Goal: Find contact information: Find contact information

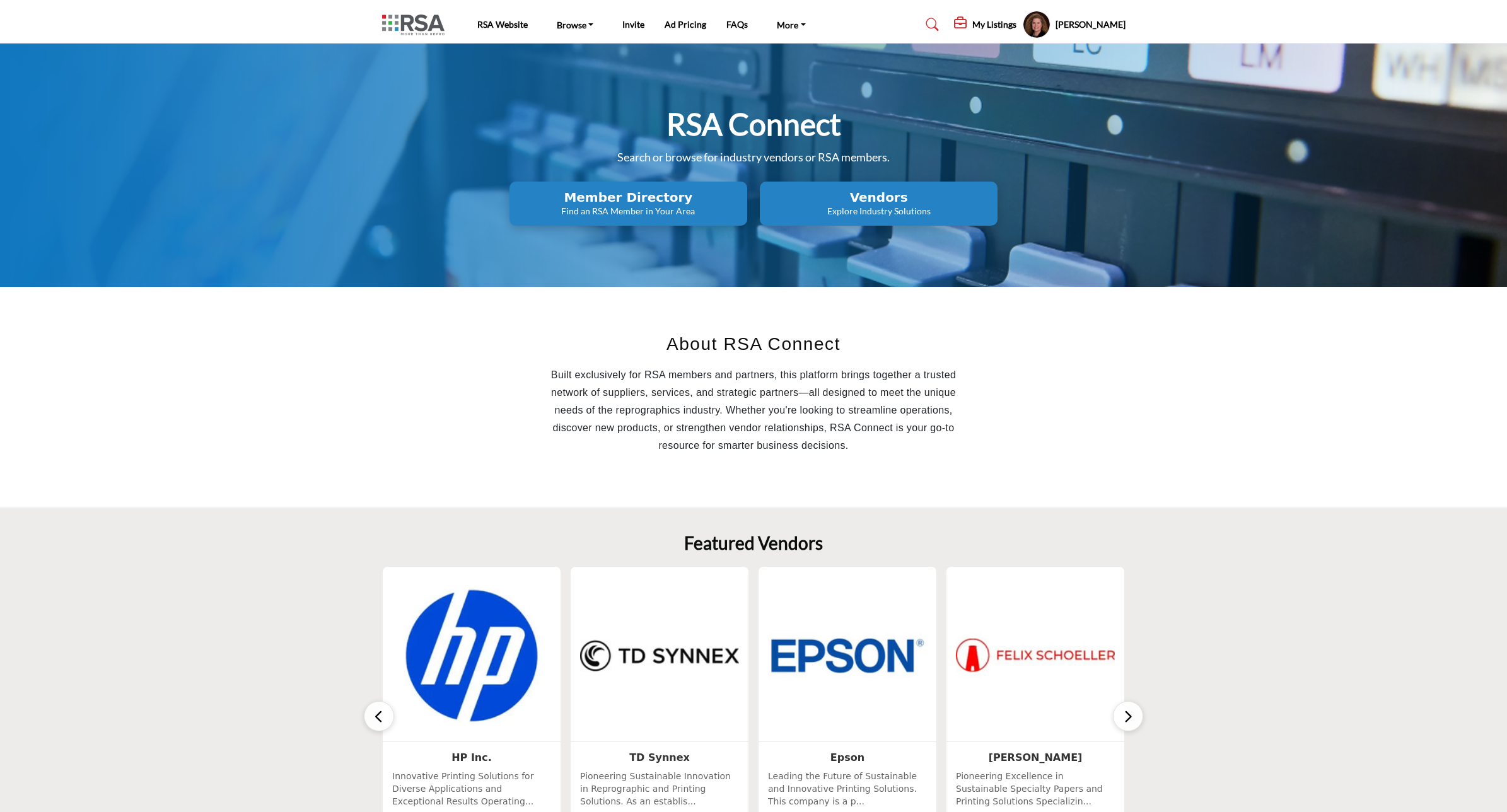
click at [859, 221] on button "Vendors Explore Industry Solutions" at bounding box center [879, 204] width 238 height 44
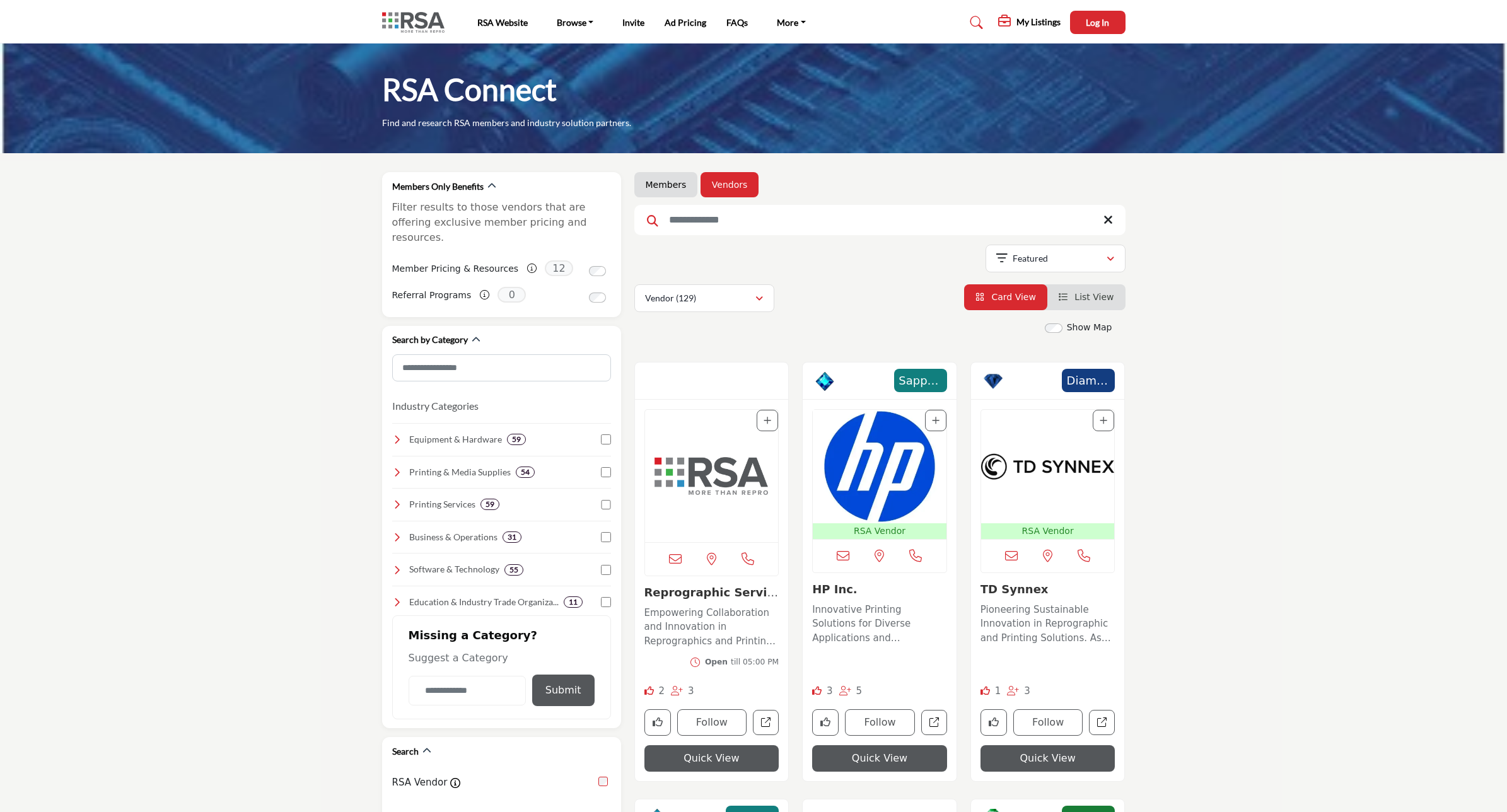
click at [692, 219] on input "Search Keyword" at bounding box center [880, 220] width 491 height 30
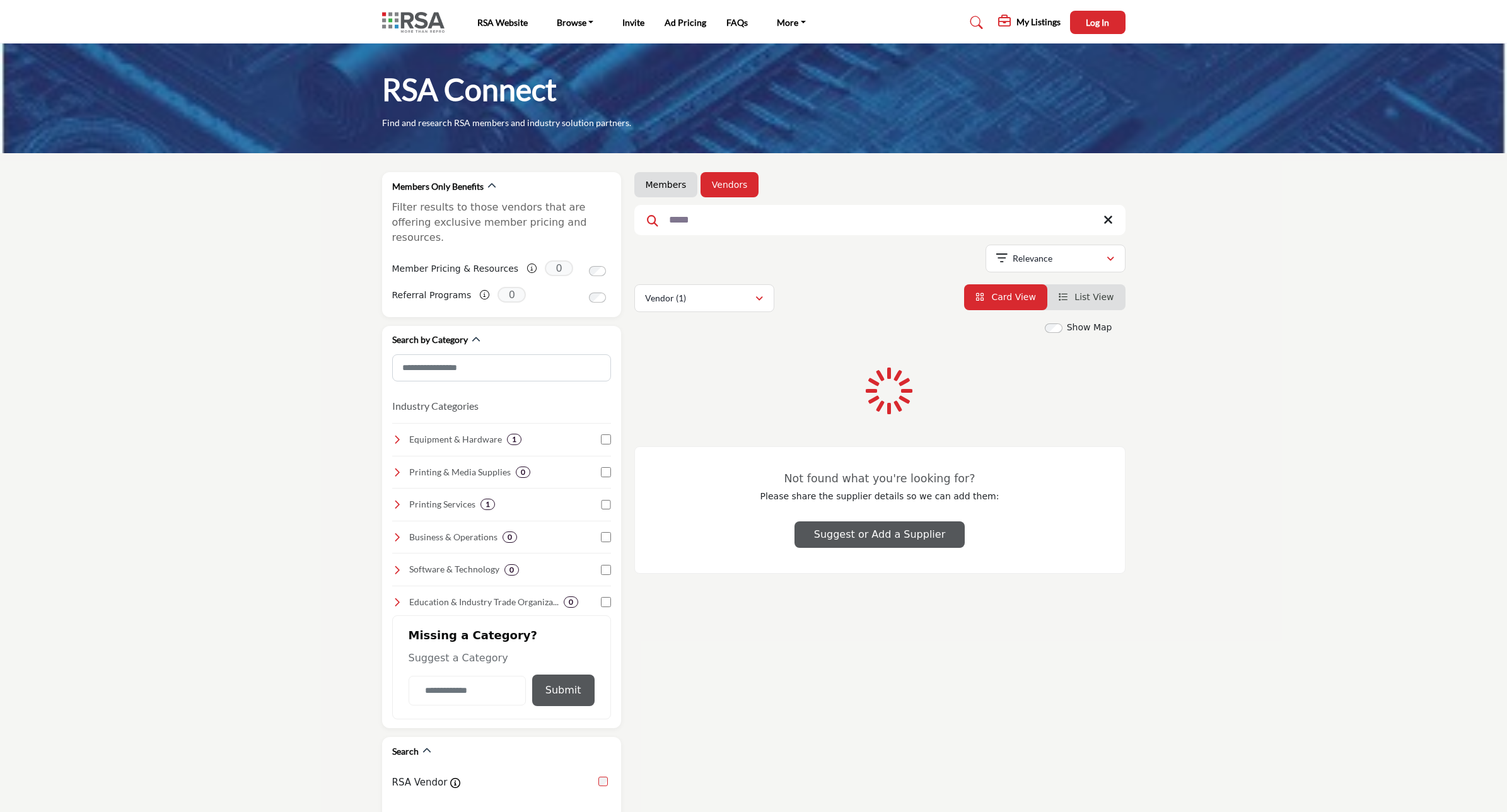
type input "*****"
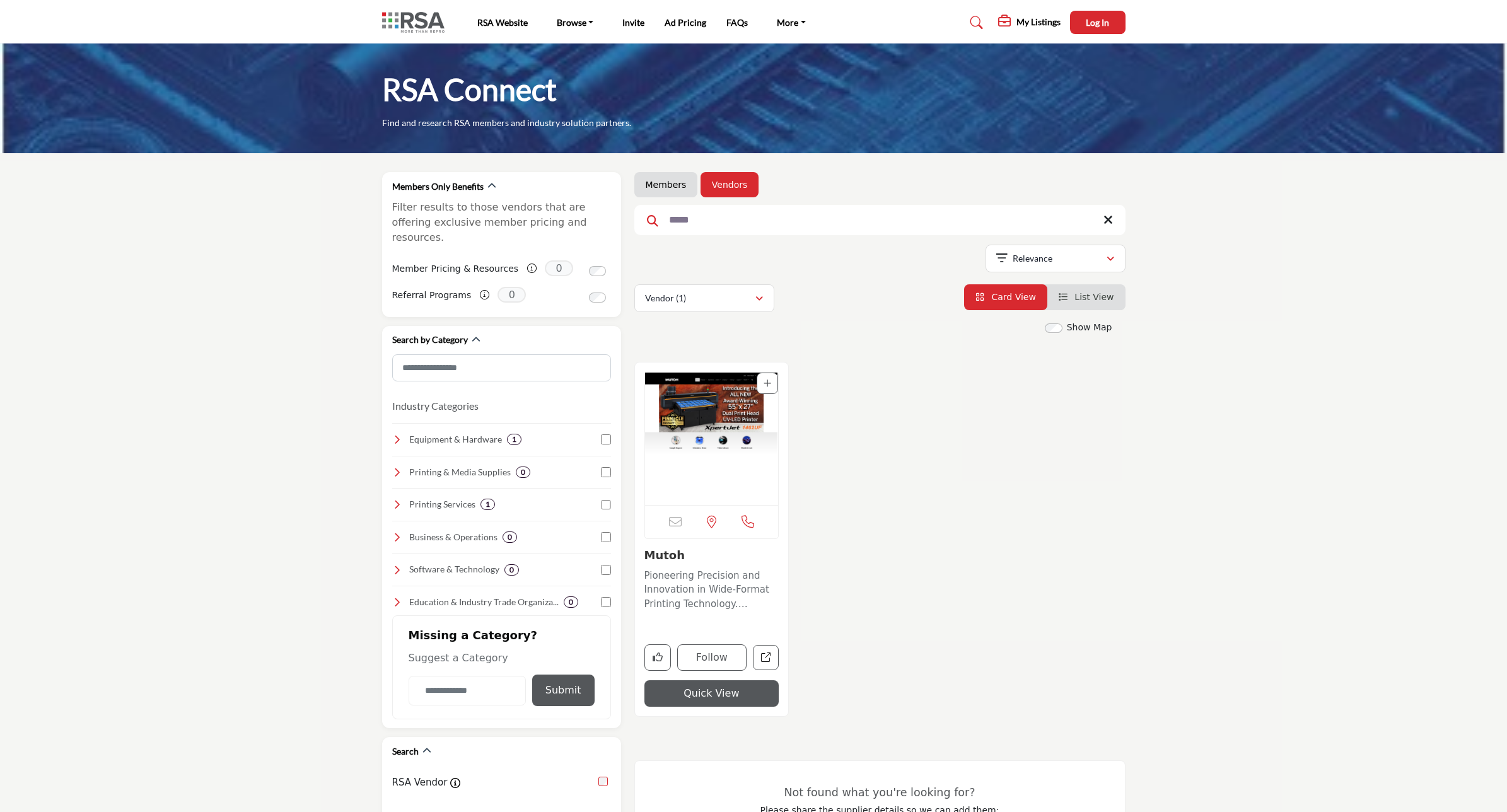
click at [726, 479] on img "Open Listing in new tab" at bounding box center [712, 438] width 134 height 132
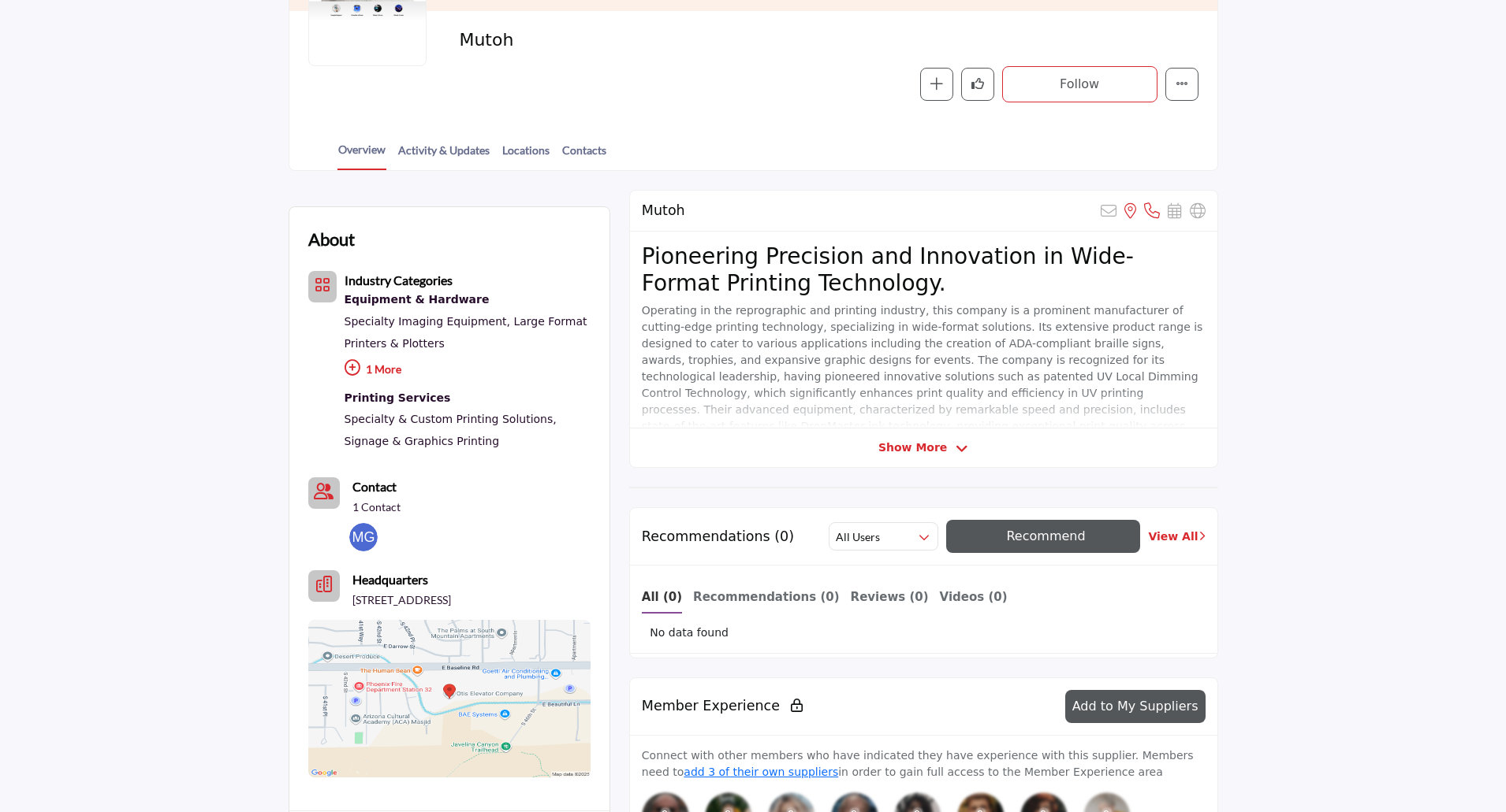
scroll to position [79, 0]
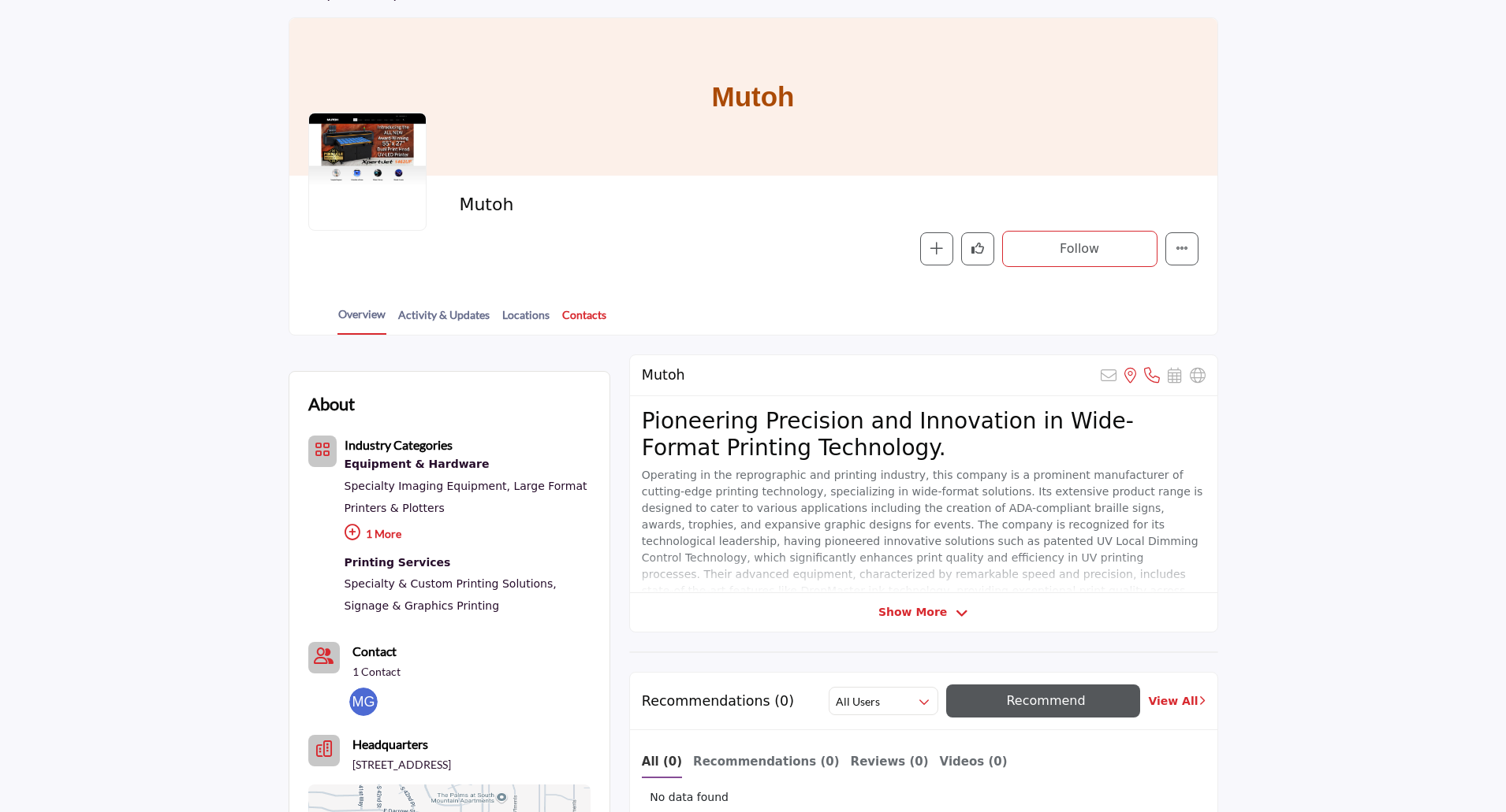
click at [579, 316] on link "Contacts" at bounding box center [584, 321] width 46 height 27
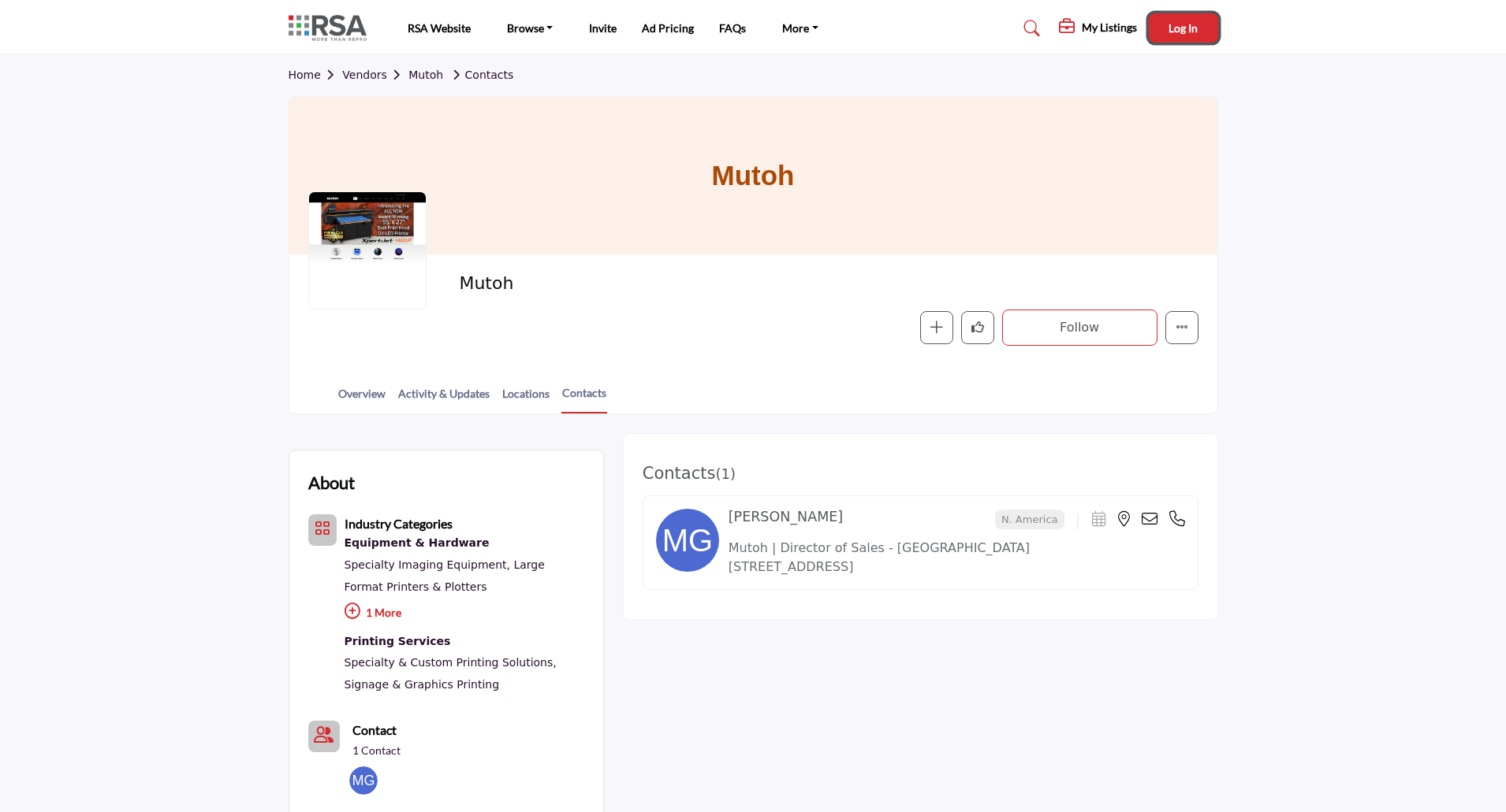
click at [1177, 30] on span "Log In" at bounding box center [1182, 28] width 29 height 14
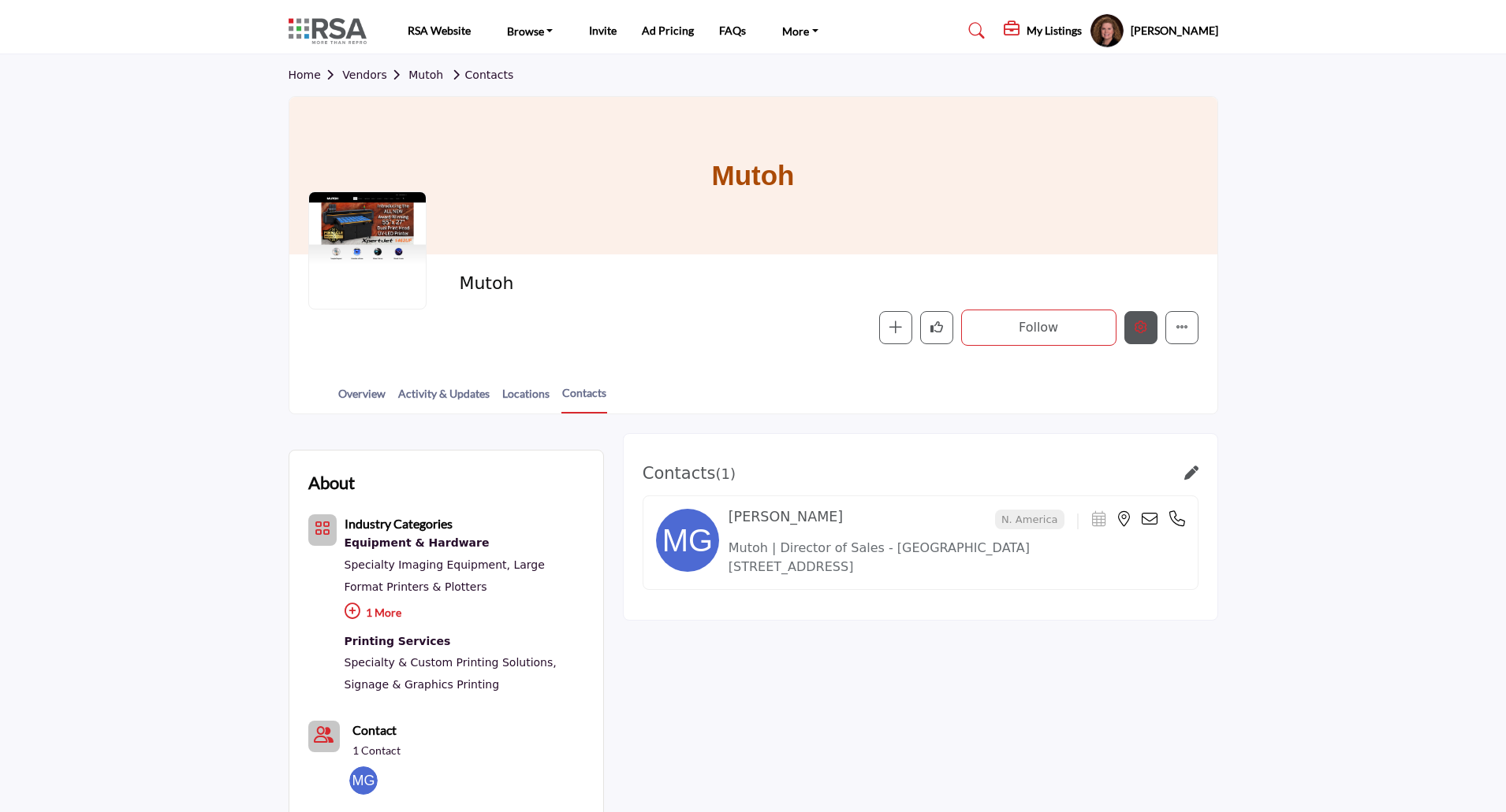
click at [1139, 328] on icon "Edit company" at bounding box center [1141, 326] width 13 height 13
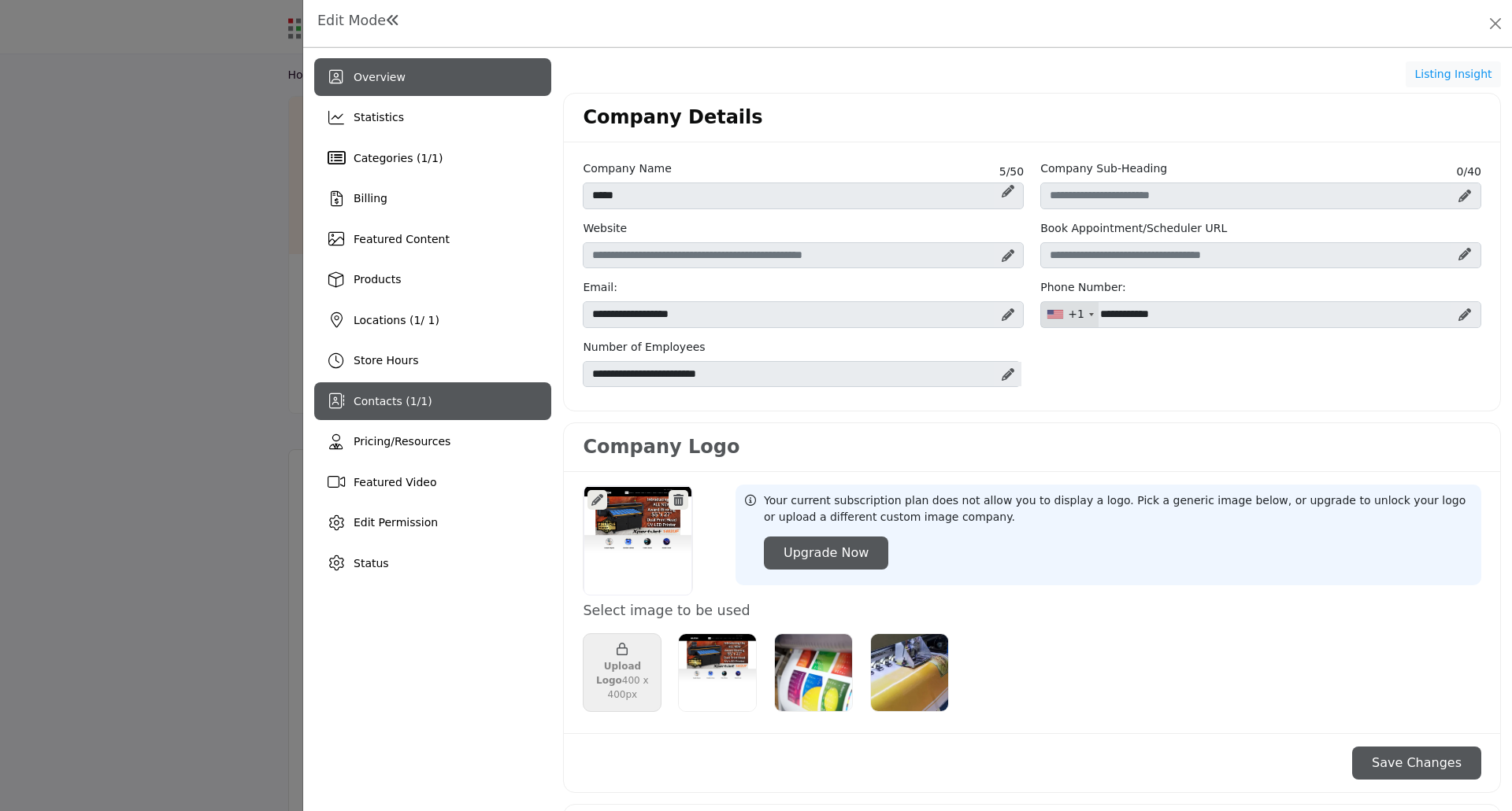
click at [399, 396] on span "Contacts ( 1 / 1 )" at bounding box center [392, 401] width 79 height 13
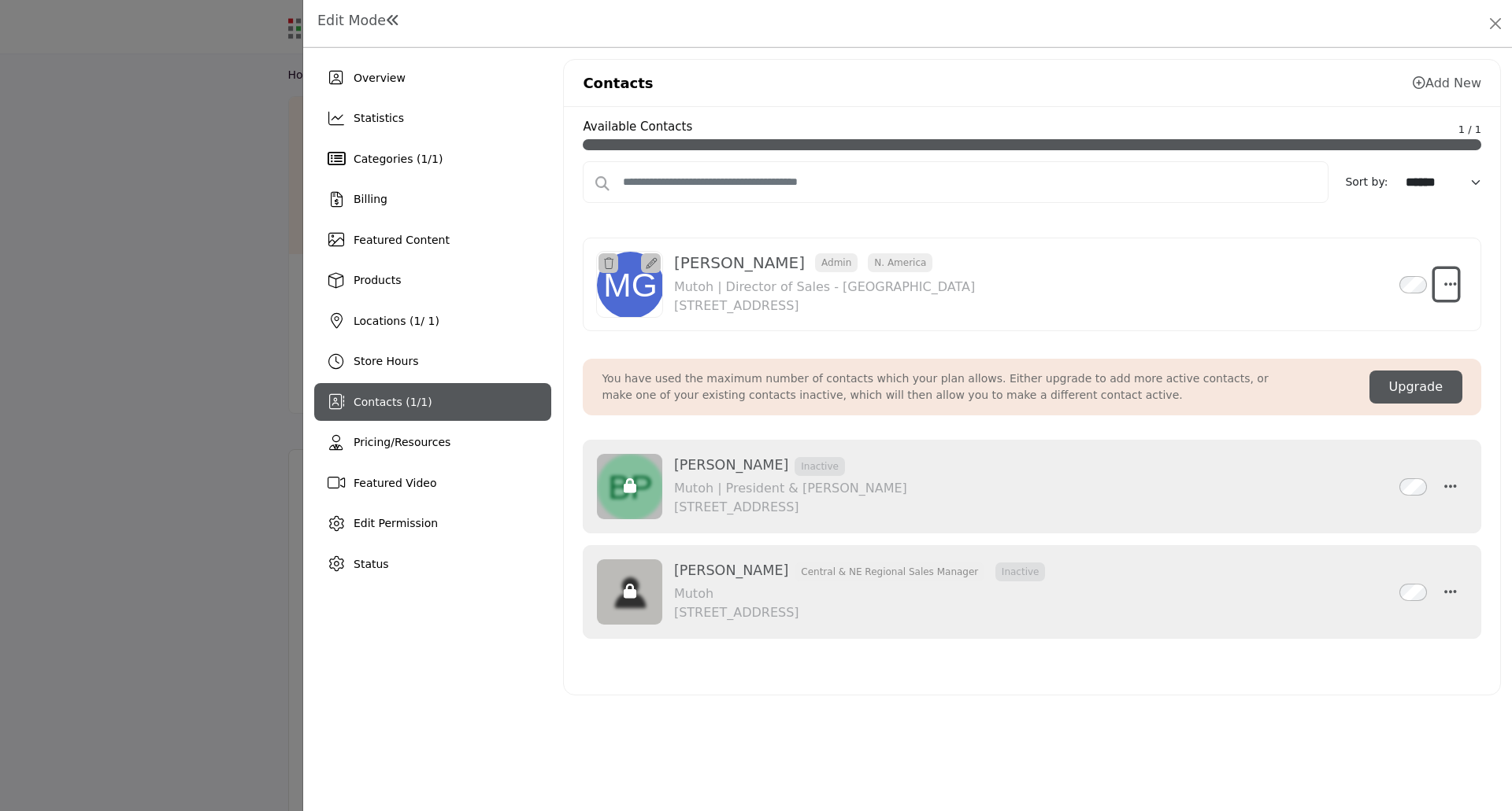
click at [1454, 283] on icon "Select Droddown options" at bounding box center [1450, 284] width 13 height 15
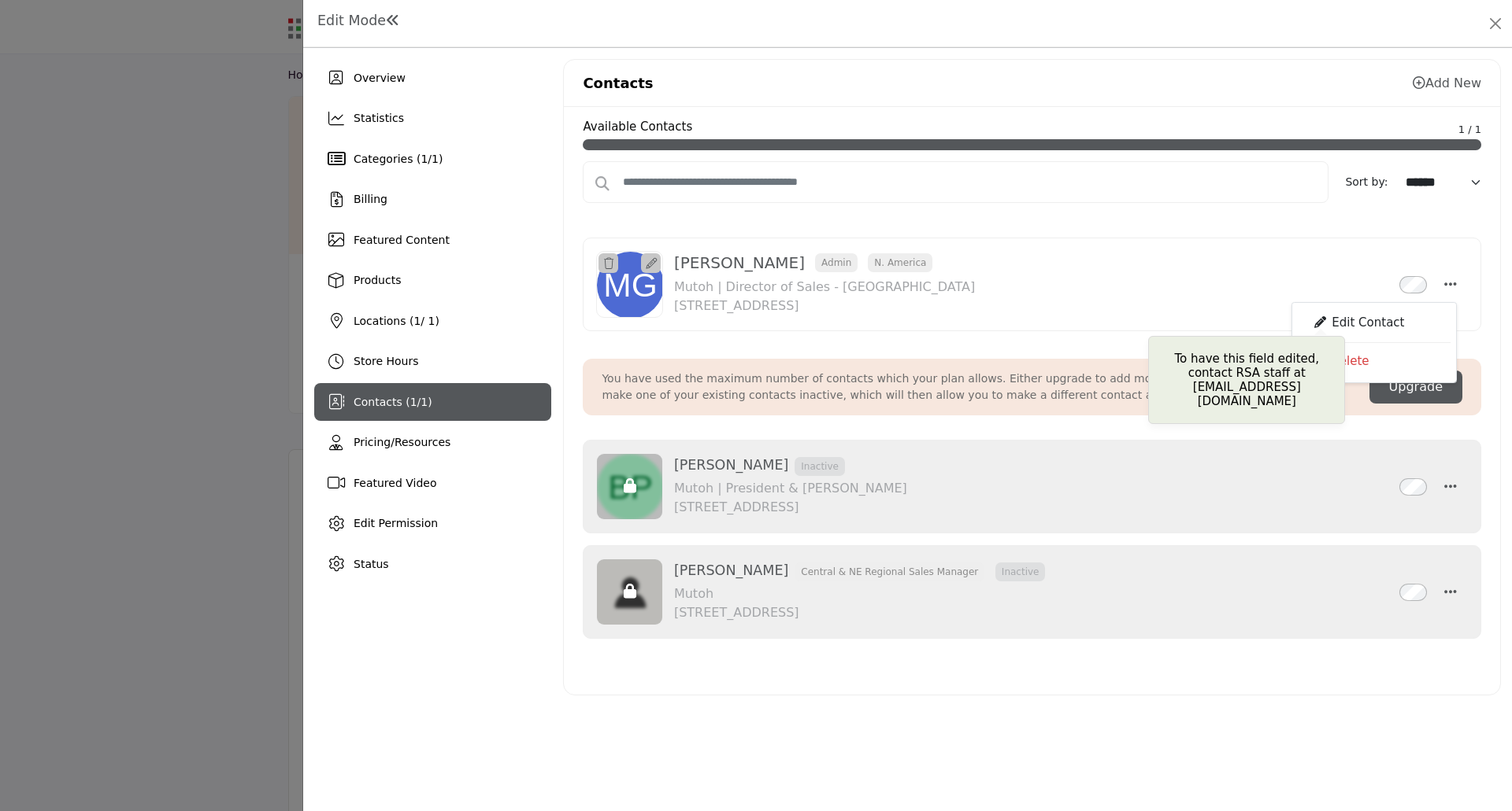
click at [1358, 319] on div "Edit Contact" at bounding box center [1373, 323] width 152 height 30
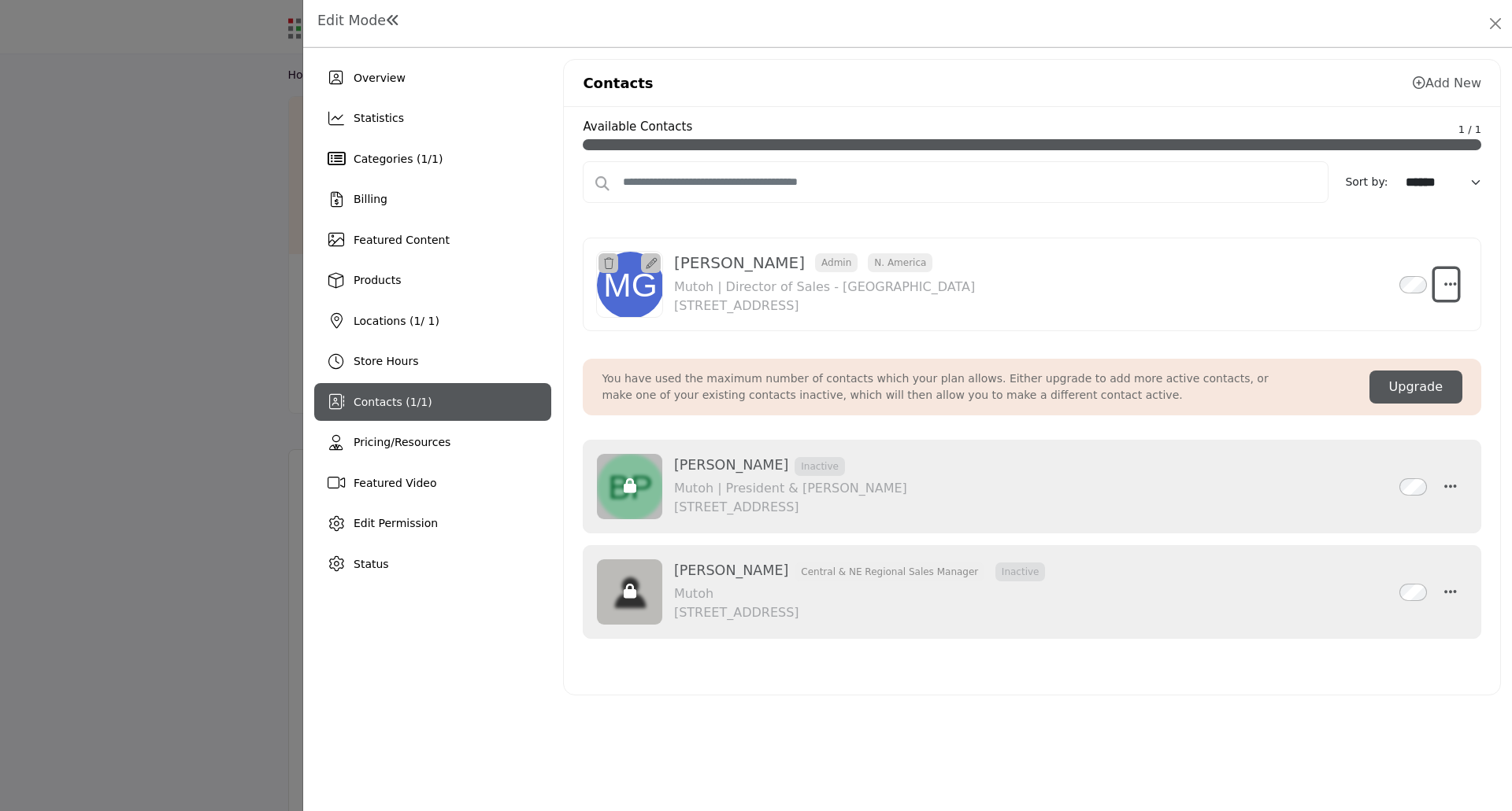
click at [1451, 287] on icon "Select Droddown options" at bounding box center [1450, 284] width 13 height 15
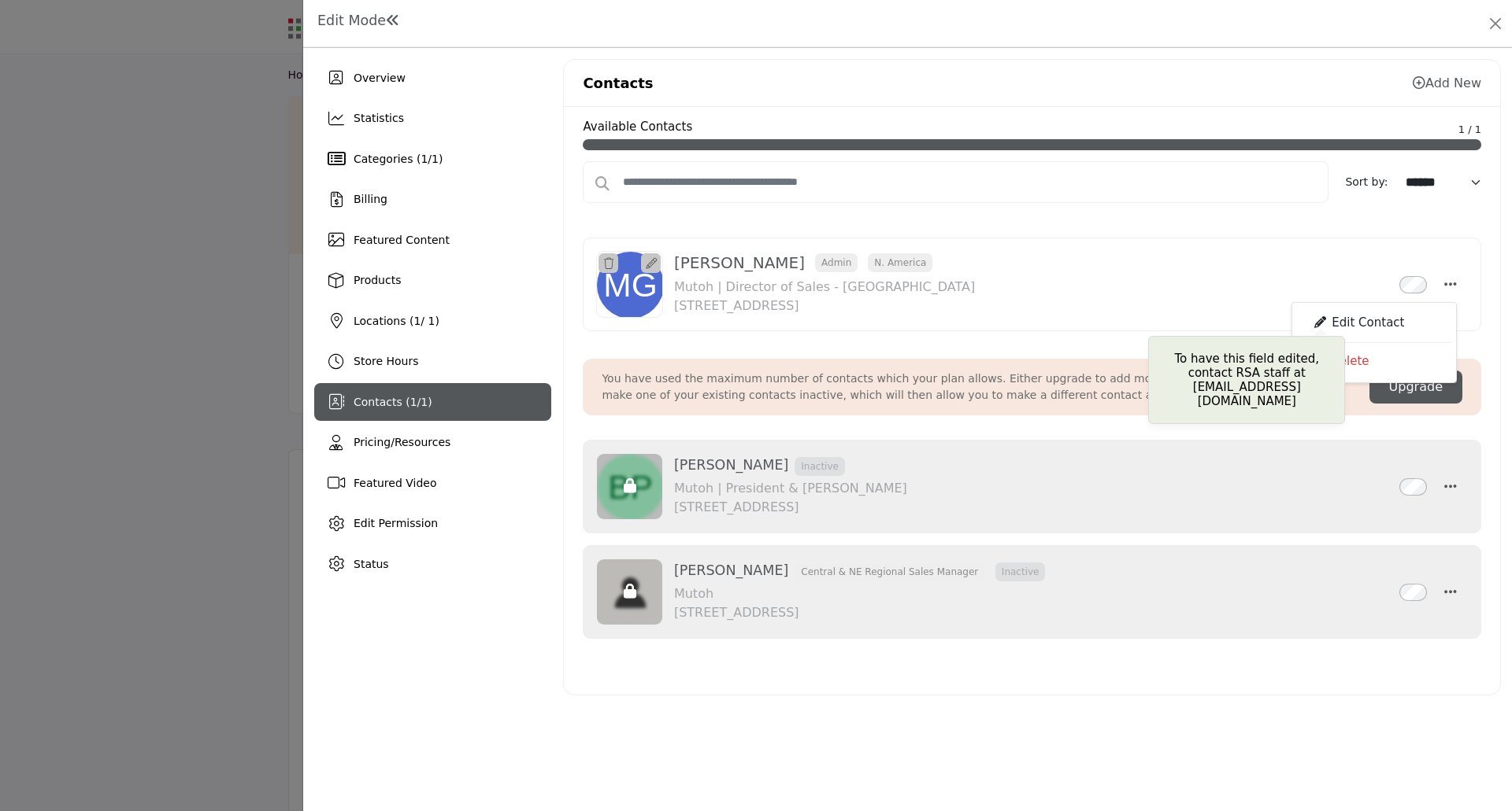
click at [1359, 318] on div "Edit Contact" at bounding box center [1373, 323] width 152 height 30
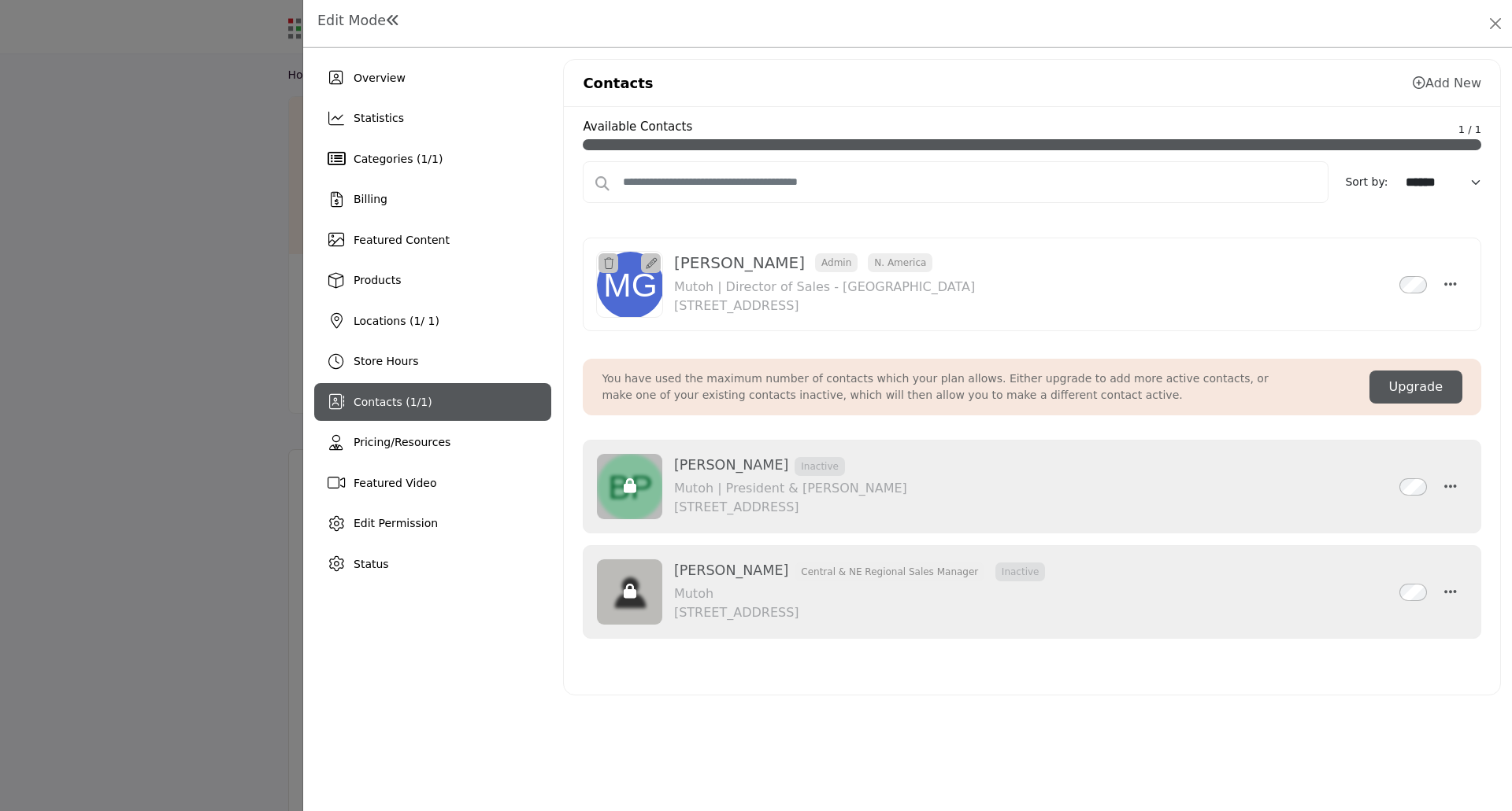
click at [111, 436] on div at bounding box center [756, 406] width 1512 height 811
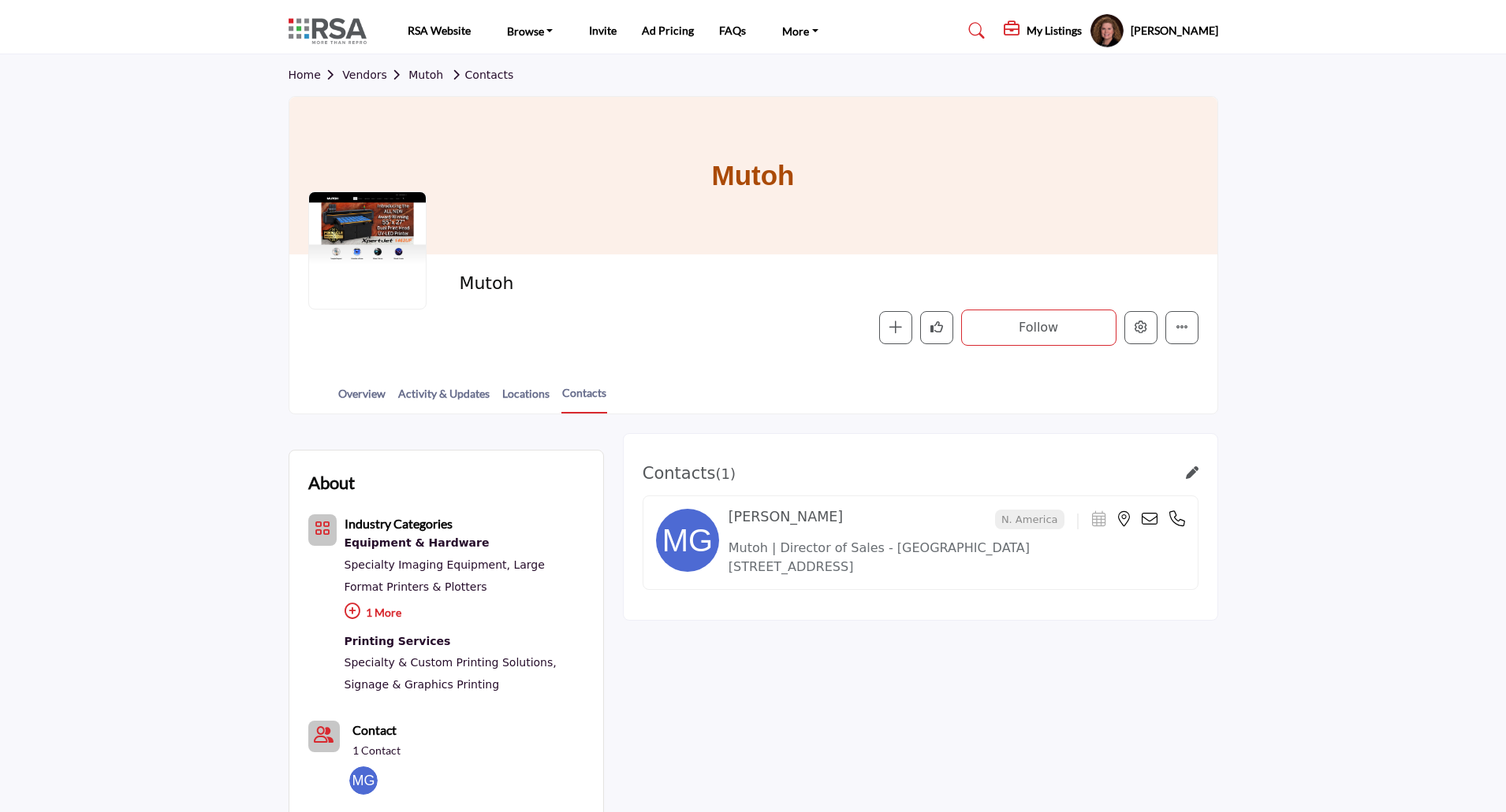
click at [1139, 31] on h5 "Mary Beth Armbruster" at bounding box center [1174, 31] width 87 height 16
click at [1169, 34] on h5 "[PERSON_NAME]" at bounding box center [1174, 31] width 87 height 16
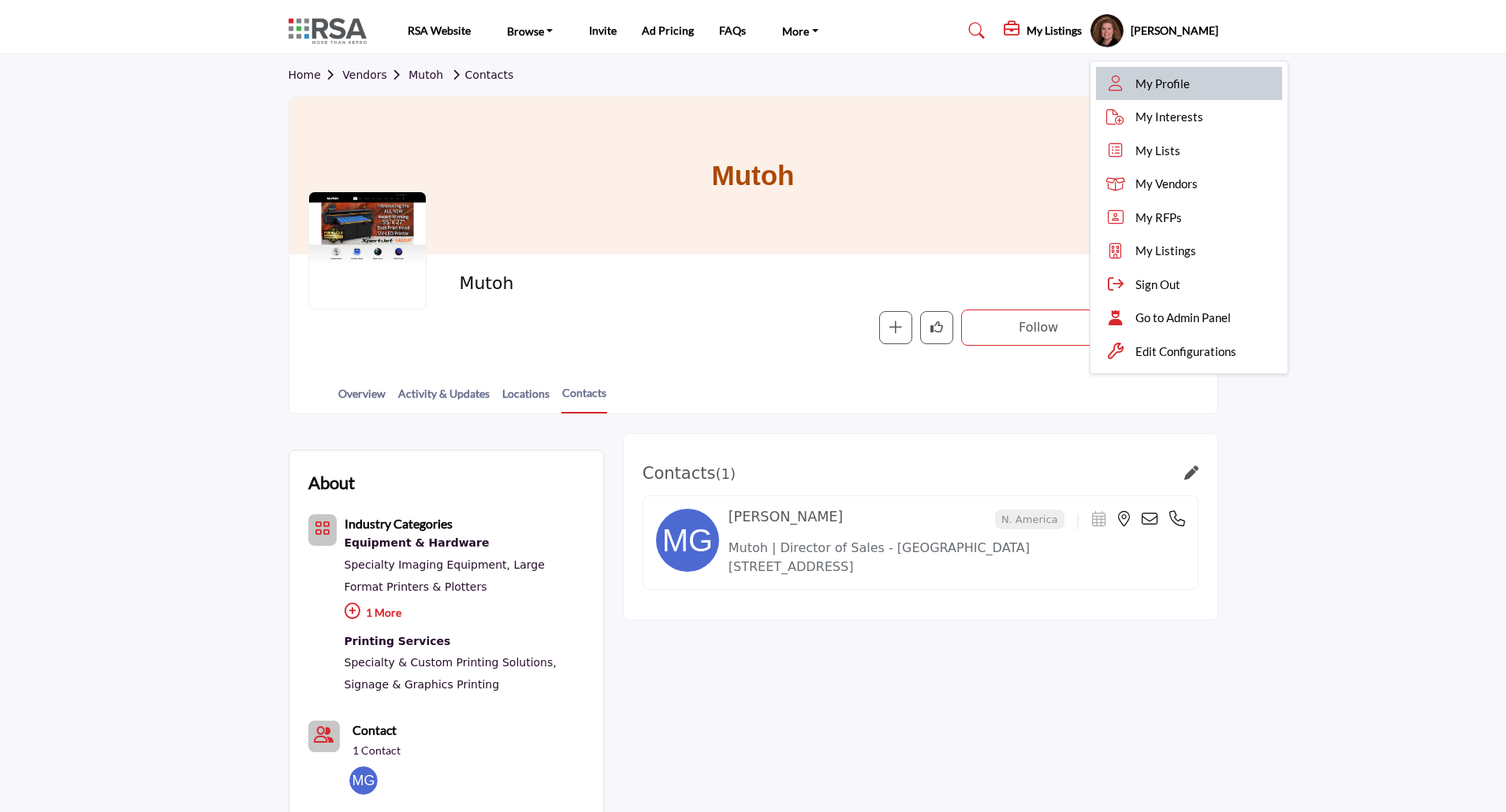
click at [1135, 85] on span "My Profile" at bounding box center [1162, 84] width 54 height 18
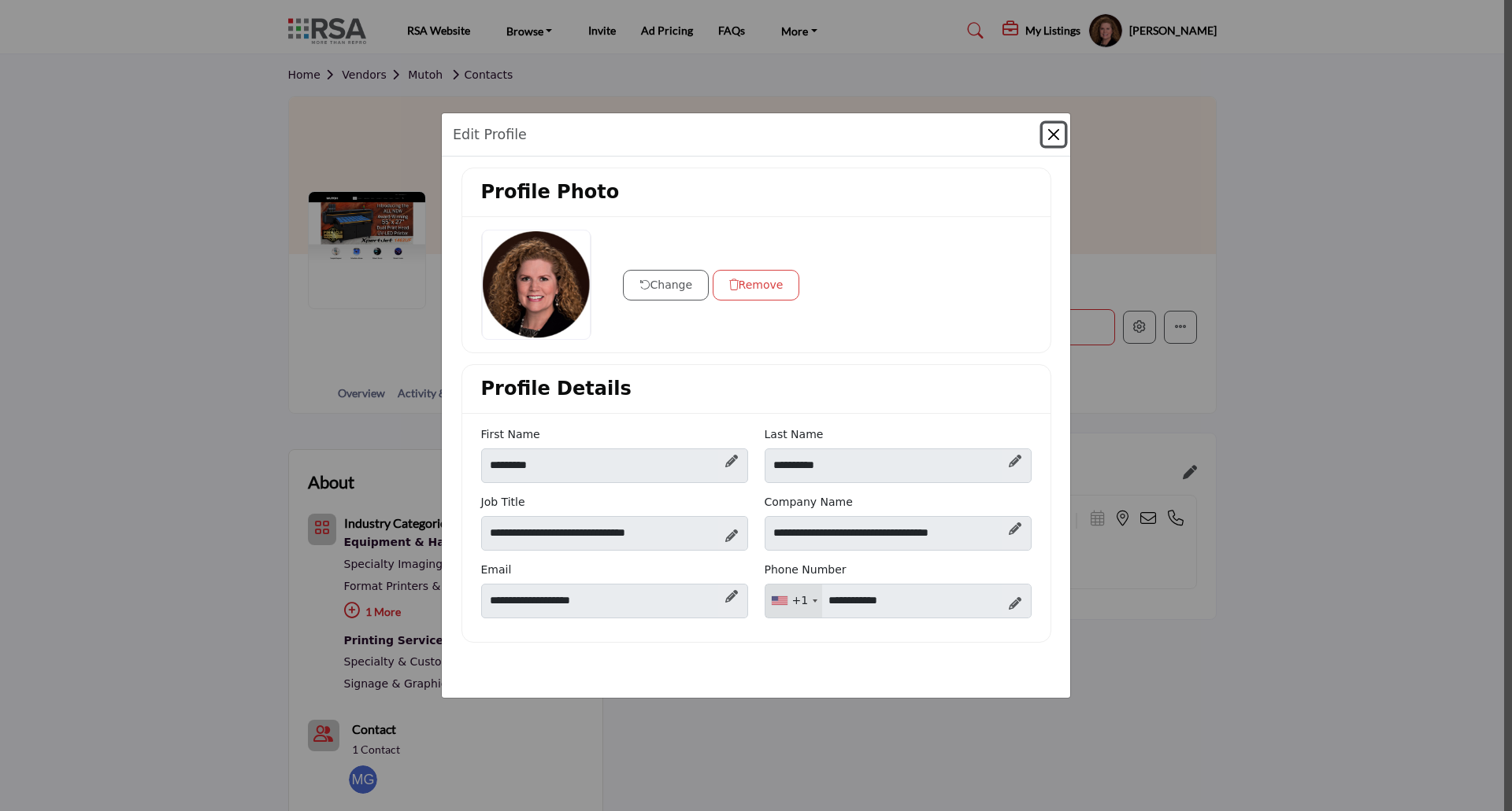
click at [1048, 137] on button "Close" at bounding box center [1053, 134] width 22 height 22
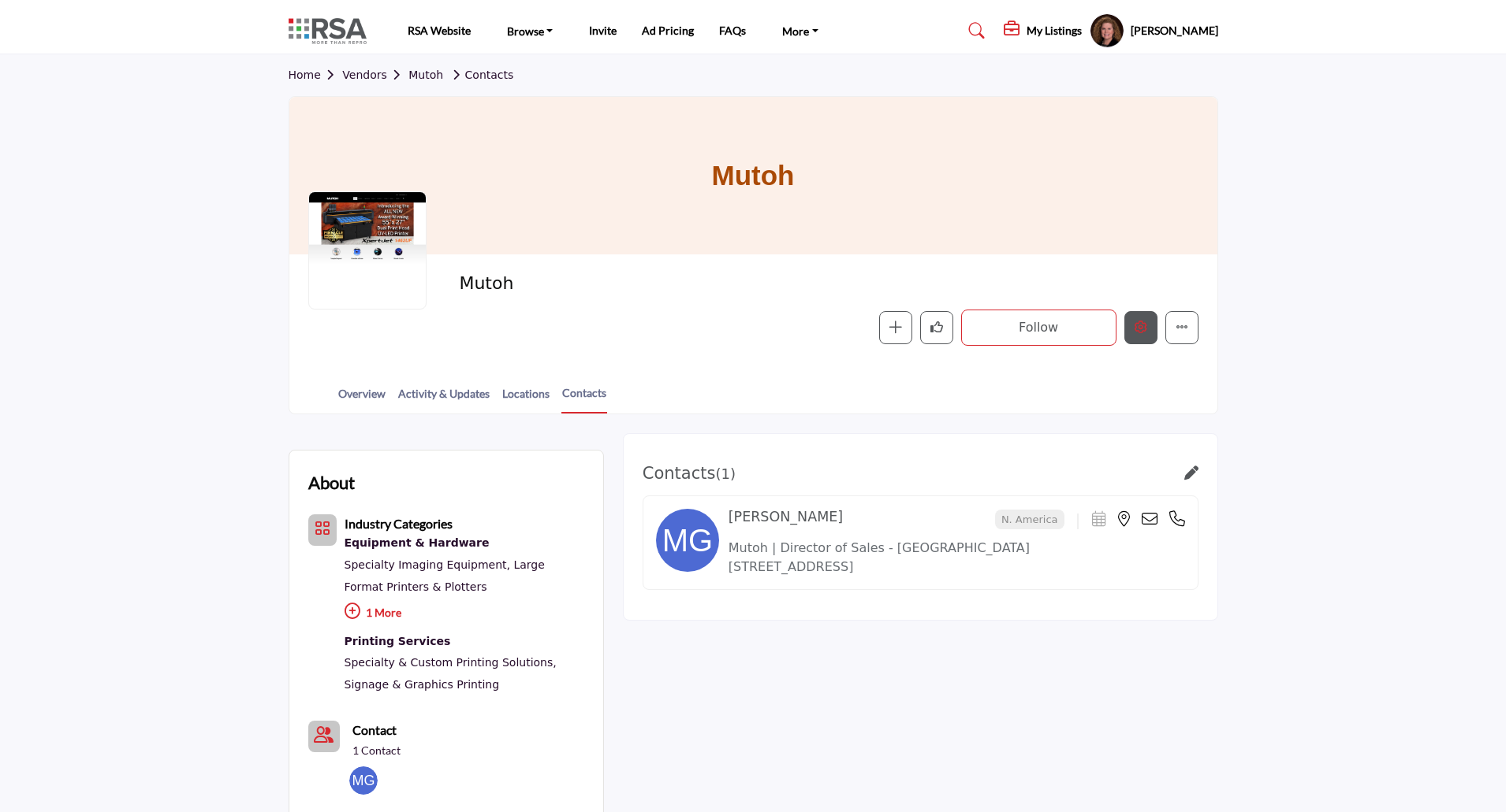
click at [1142, 331] on icon "Edit company" at bounding box center [1141, 326] width 13 height 13
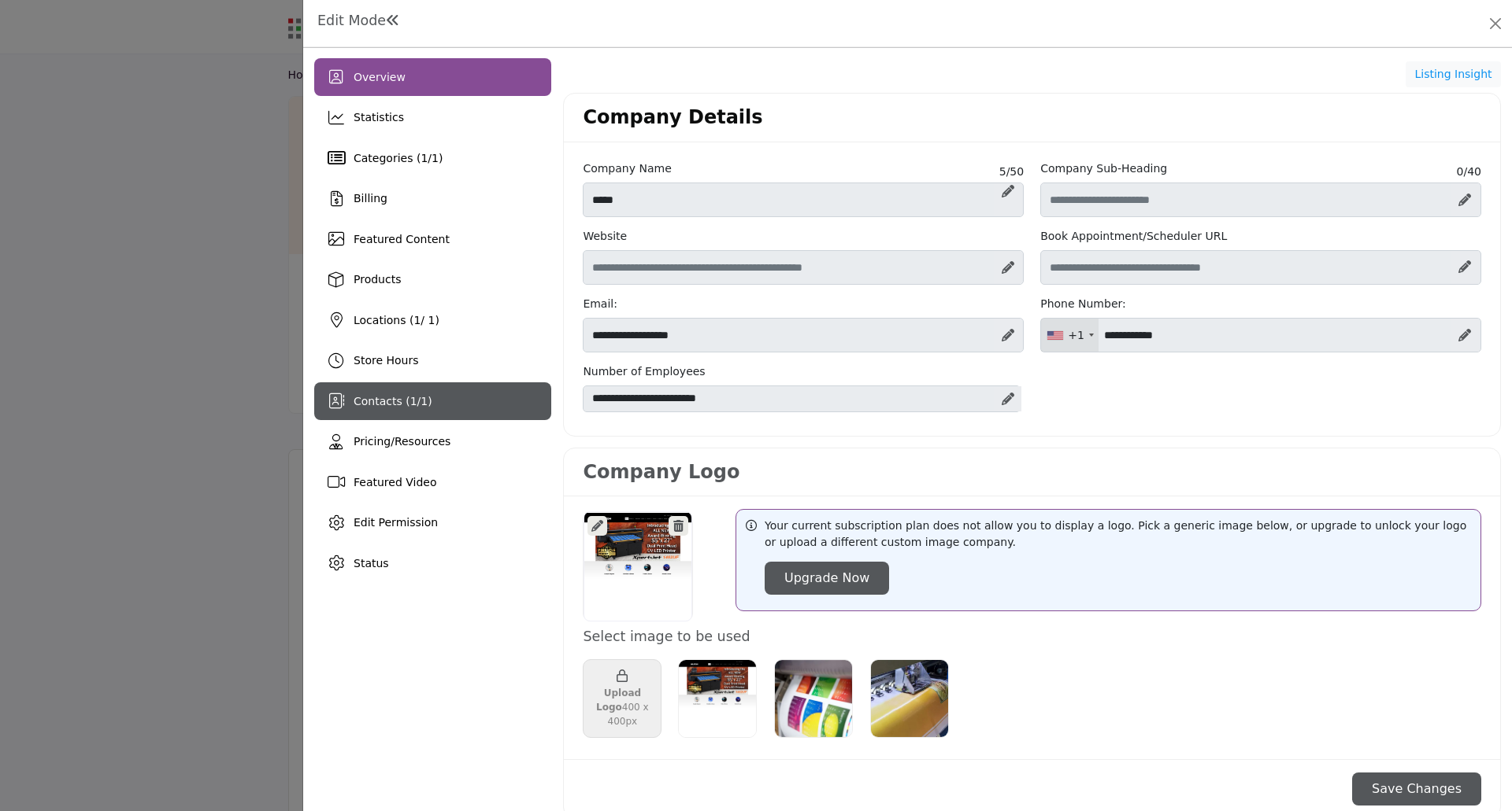
click at [393, 406] on span "Contacts ( 1 / 1 )" at bounding box center [392, 401] width 79 height 13
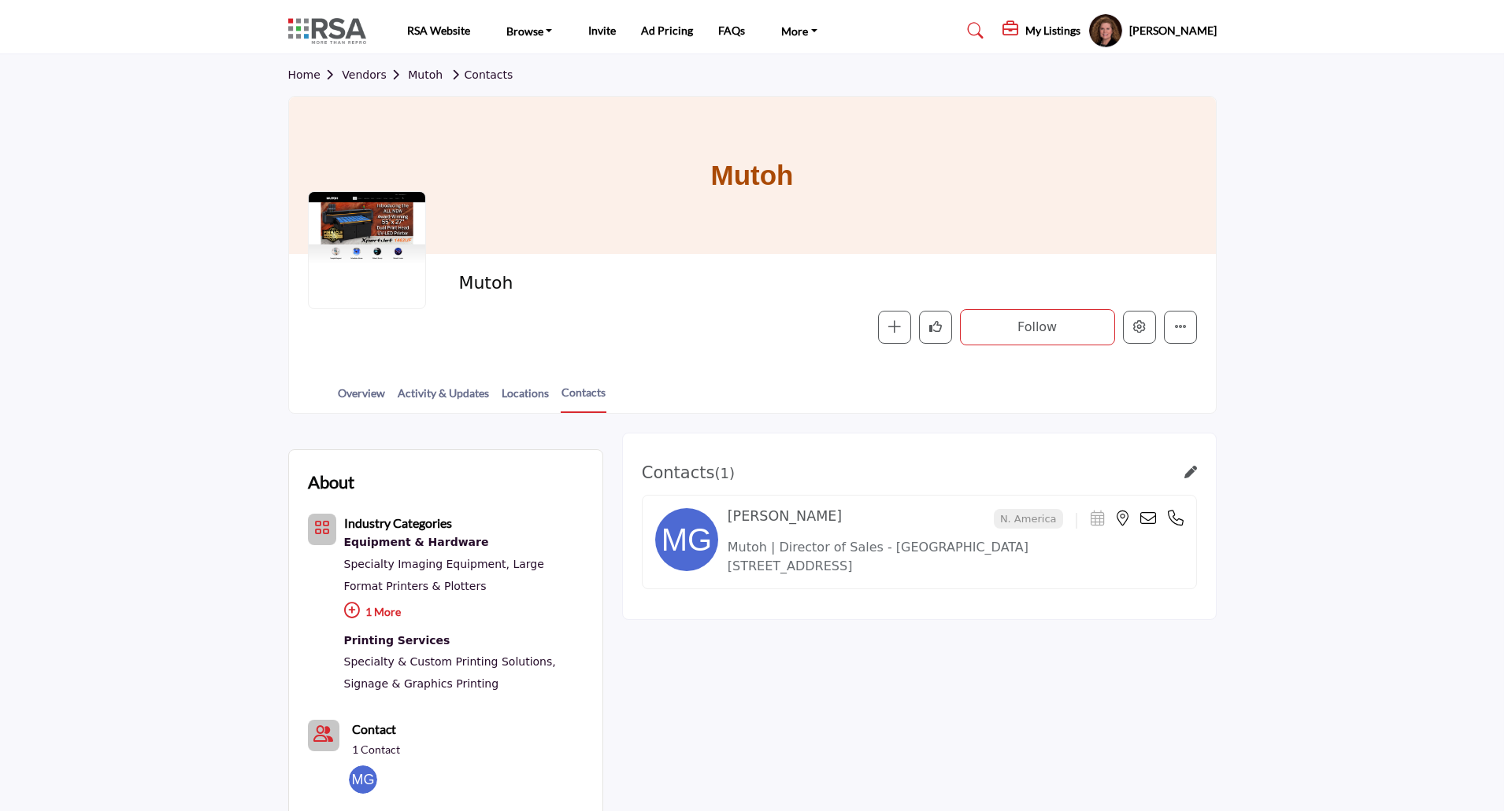
click at [230, 638] on div at bounding box center [756, 406] width 1512 height 811
click at [368, 77] on link "Vendors" at bounding box center [375, 75] width 66 height 13
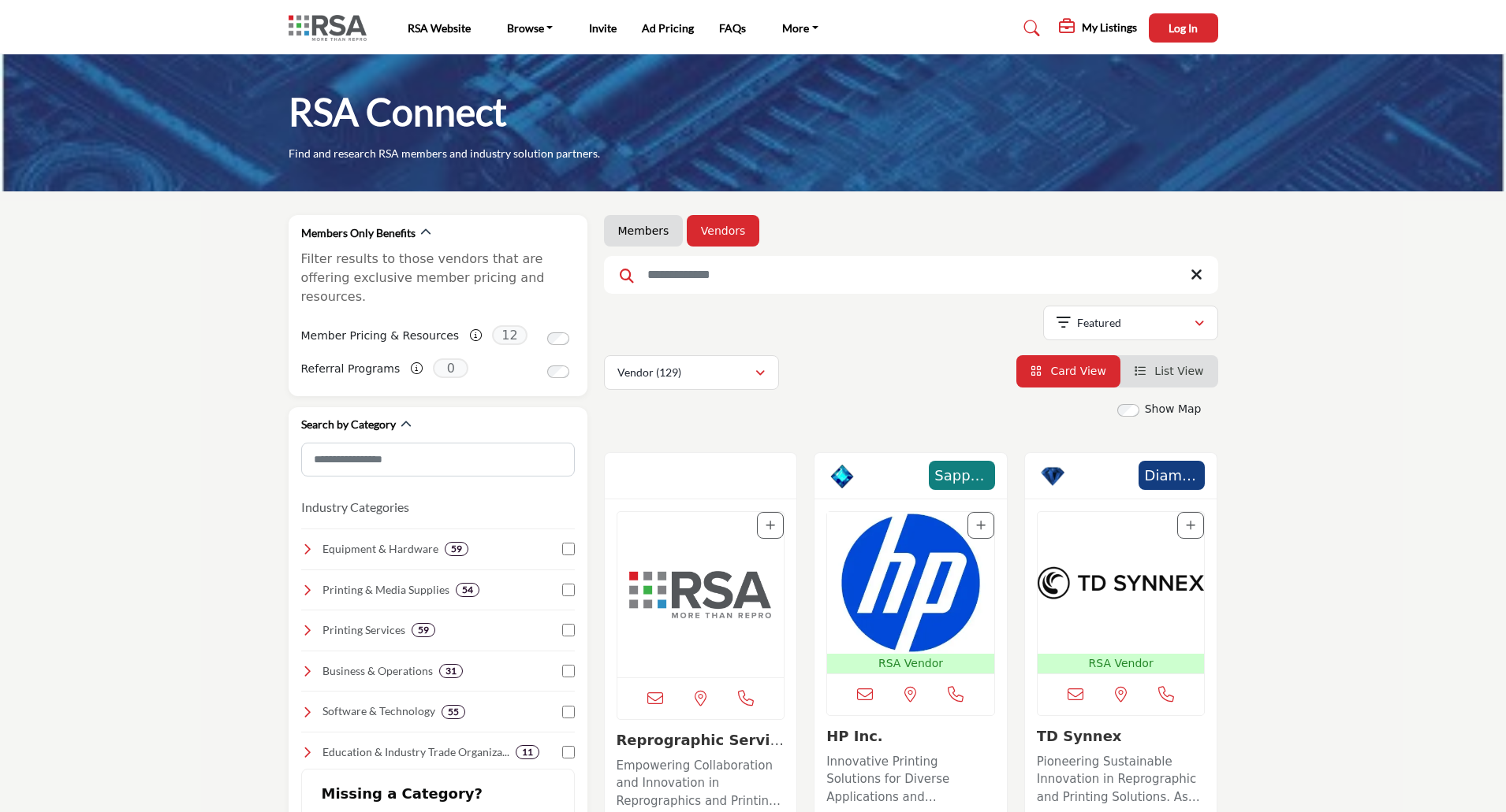
click at [714, 287] on input "Search Keyword" at bounding box center [910, 275] width 614 height 38
click at [1192, 323] on div "Featured" at bounding box center [1124, 322] width 137 height 18
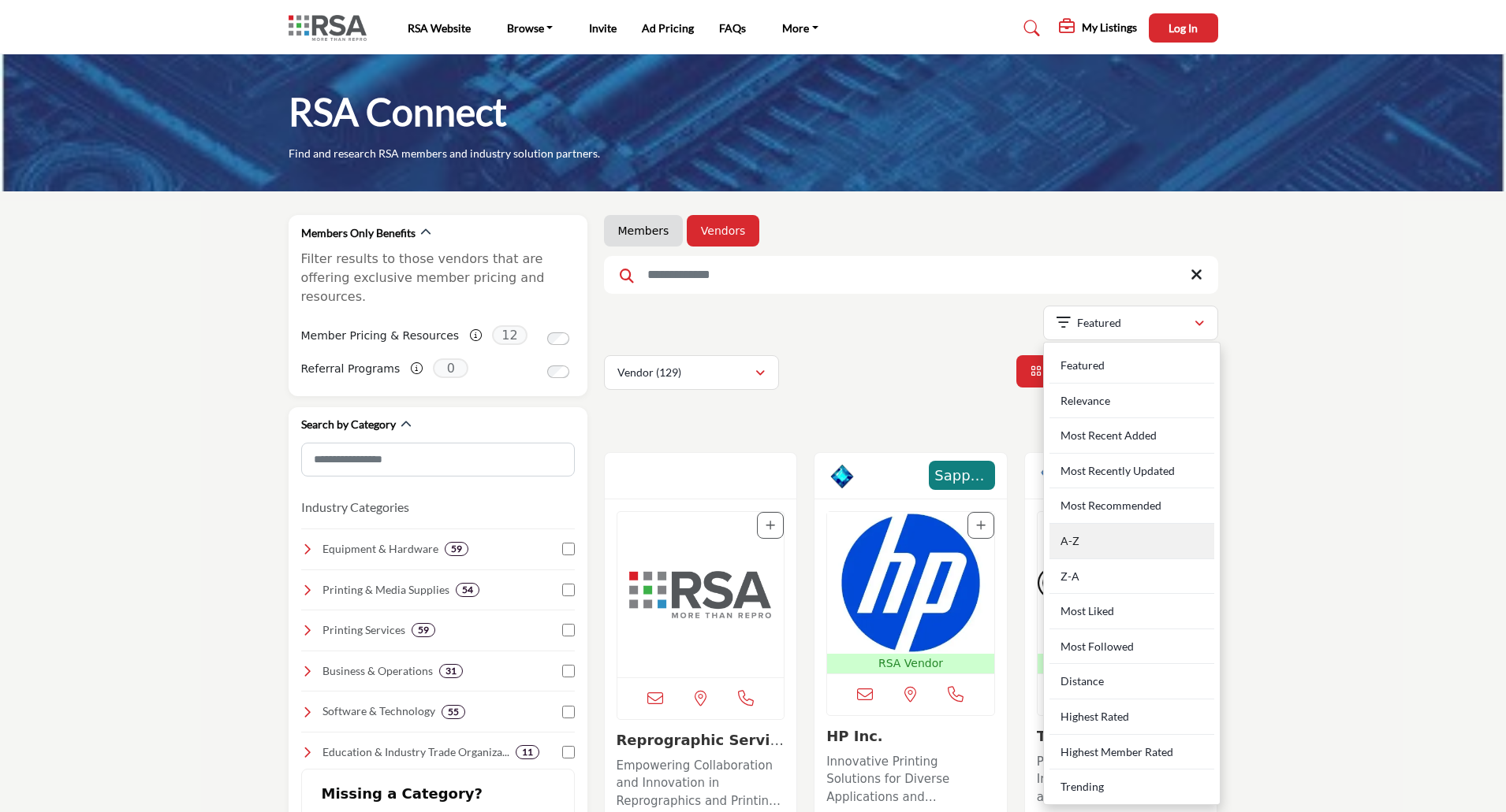
click at [1084, 541] on div "A-Z" at bounding box center [1132, 542] width 165 height 36
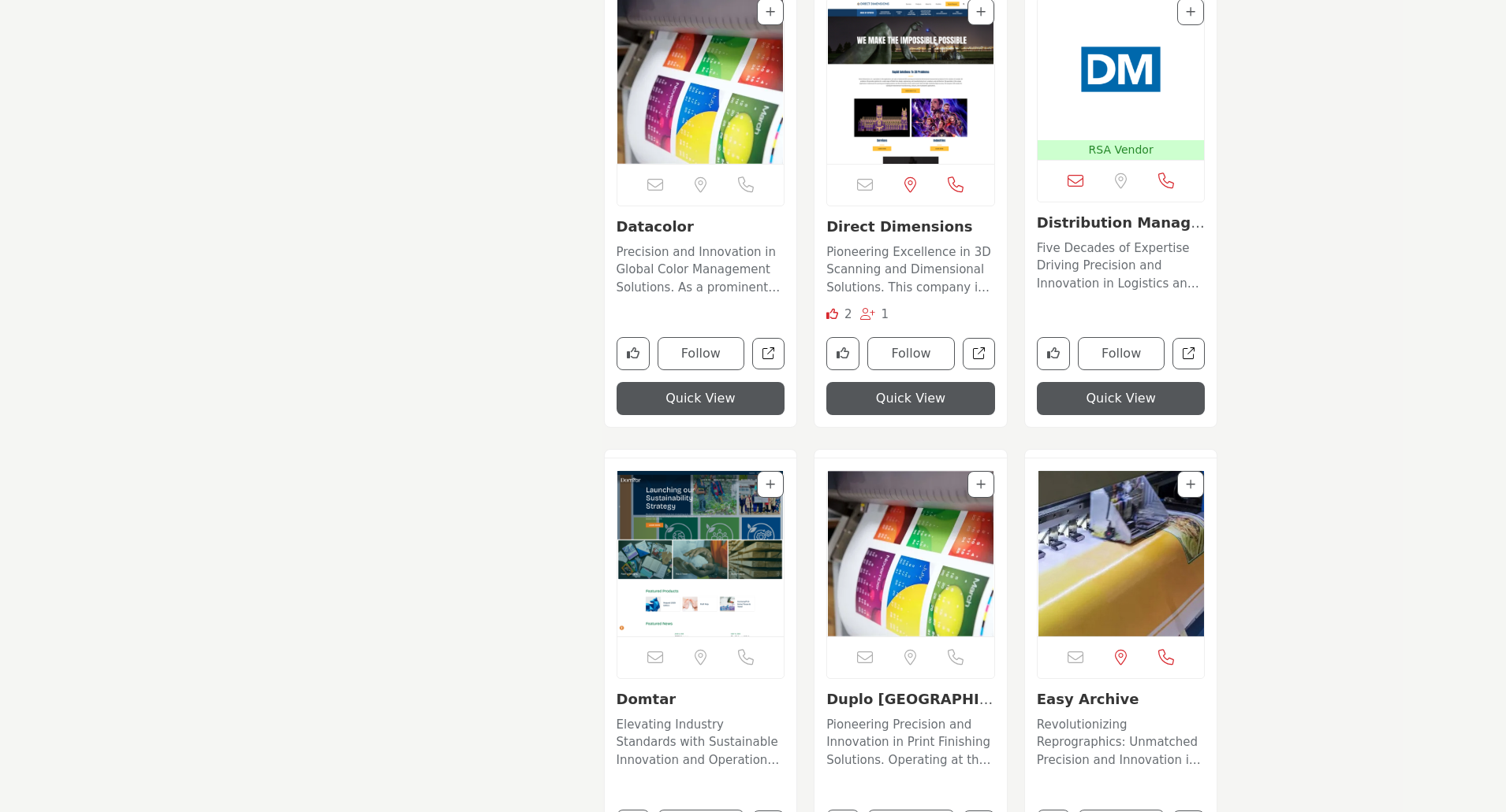
scroll to position [4886, 0]
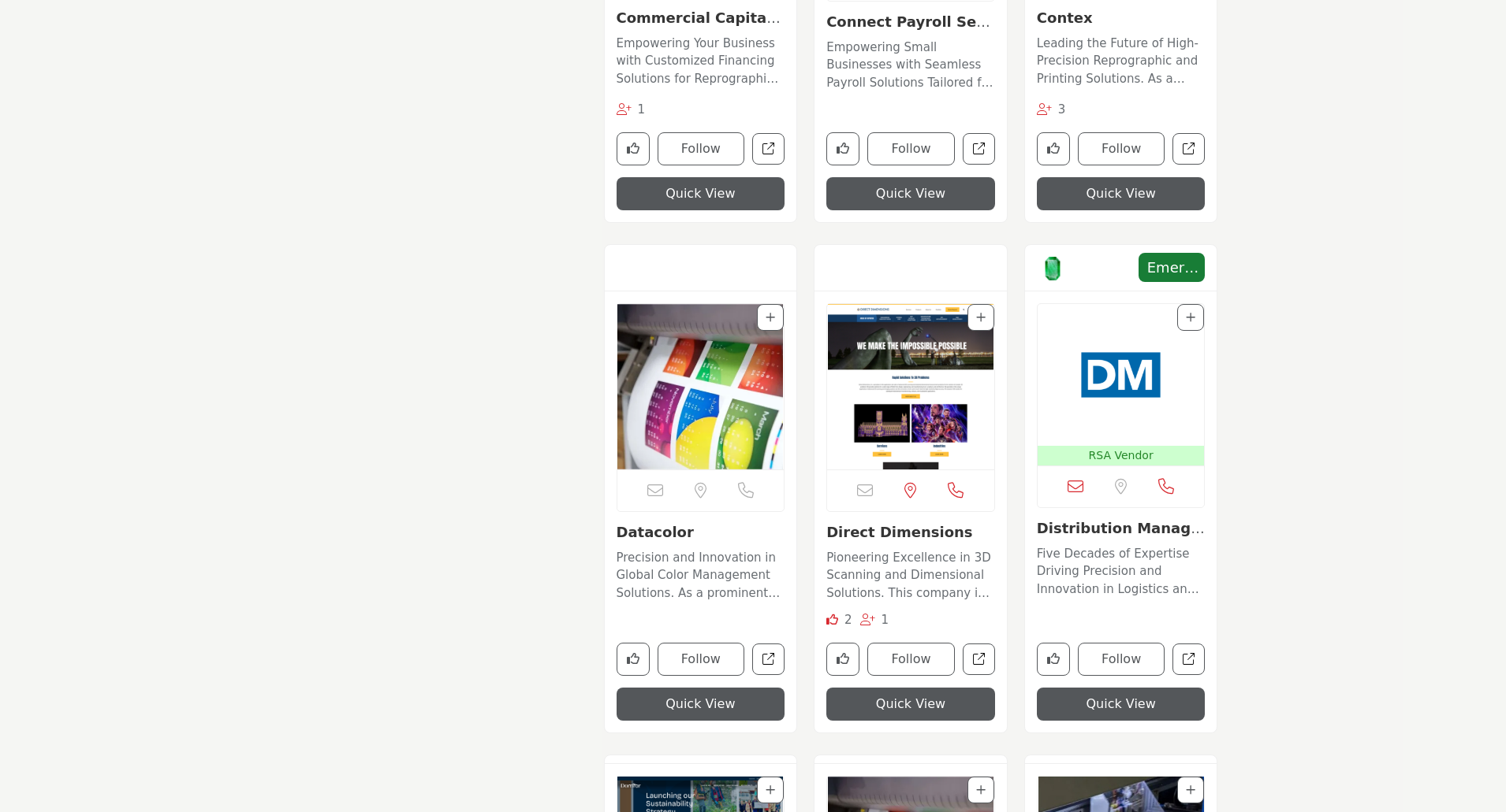
scroll to position [4571, 0]
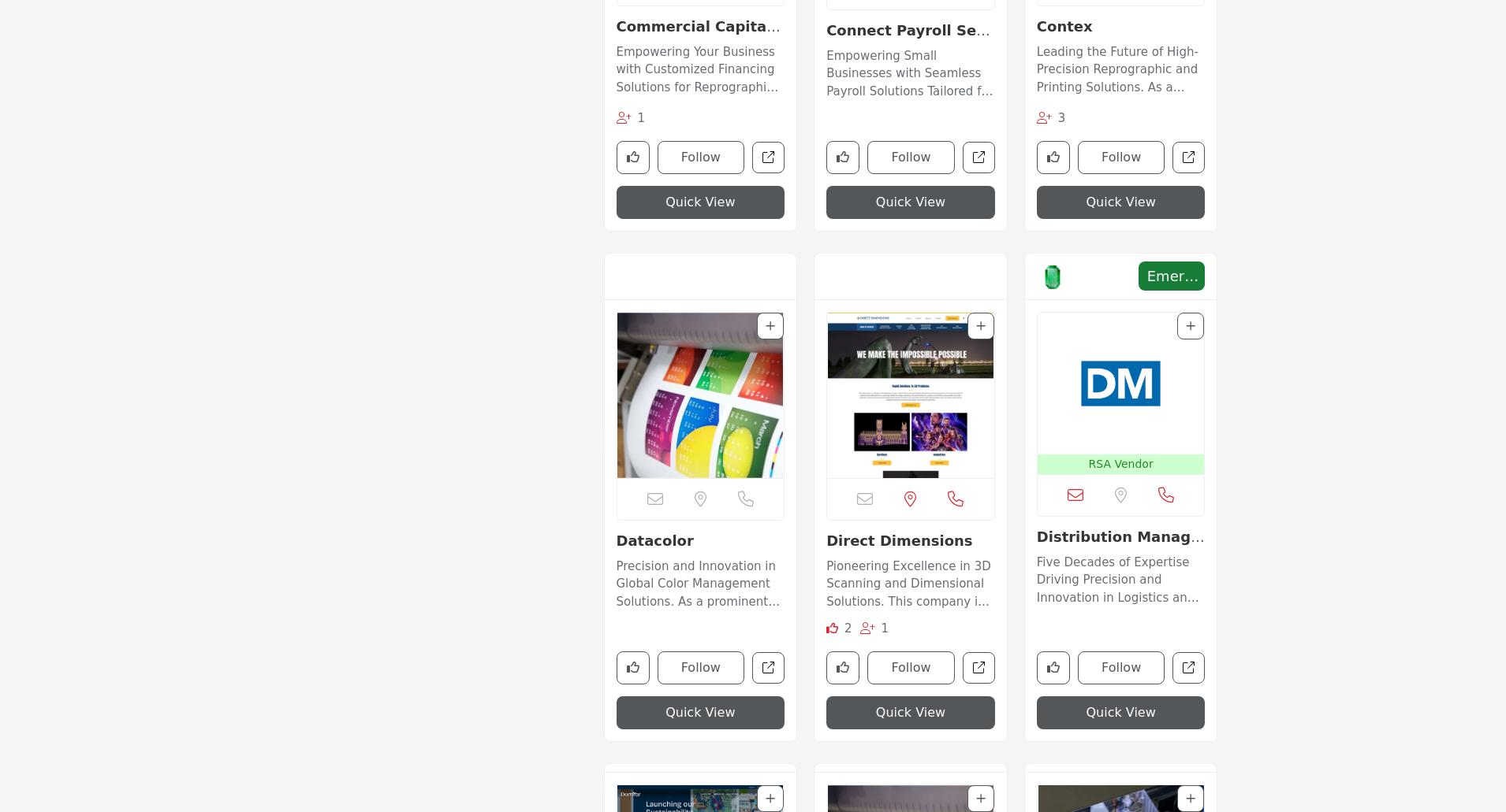
click at [1114, 418] on img "Open Listing in new tab" at bounding box center [1121, 384] width 167 height 142
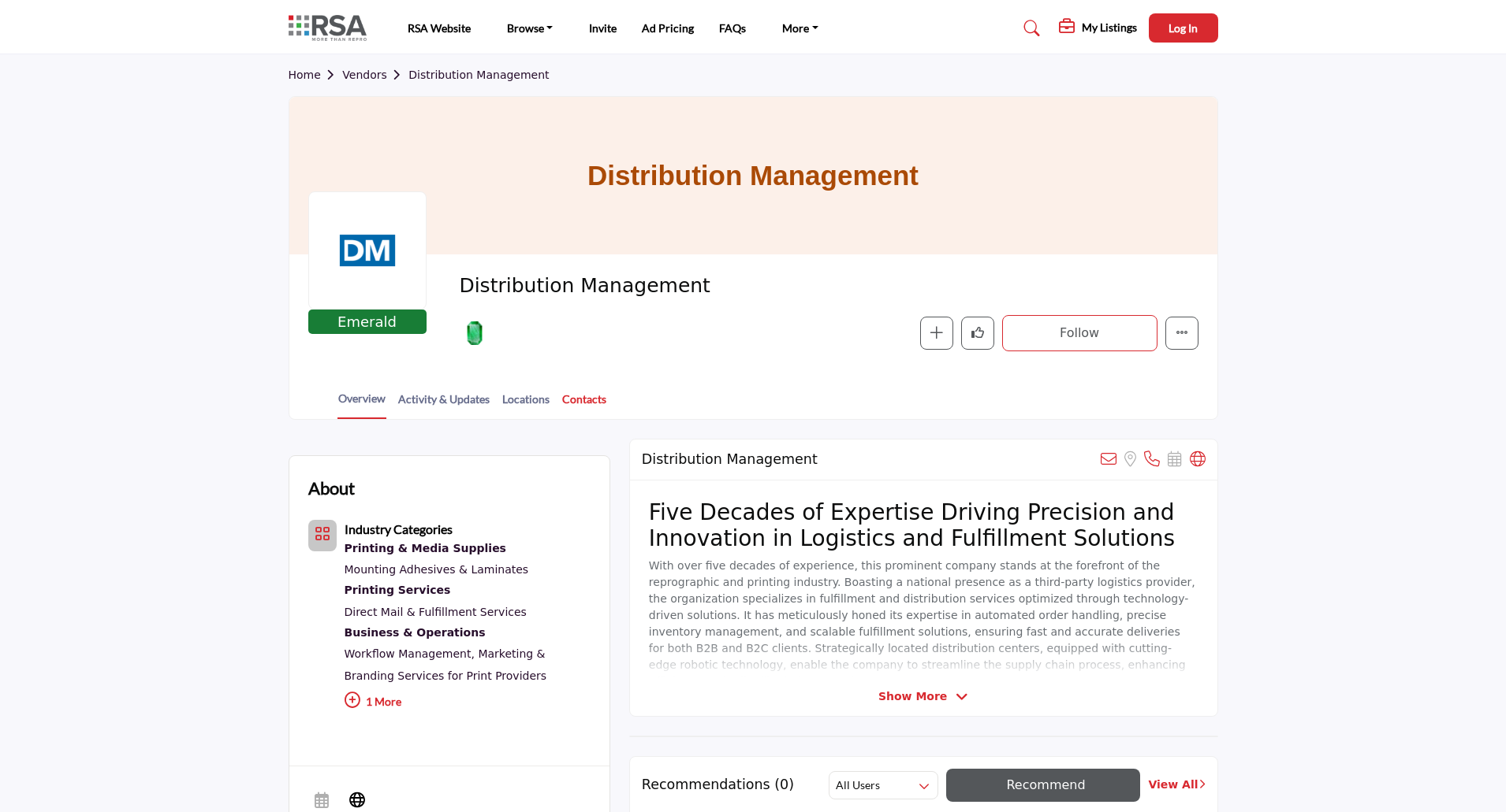
click at [583, 399] on link "Contacts" at bounding box center [584, 404] width 46 height 27
click at [1110, 461] on icon at bounding box center [1109, 459] width 16 height 16
